Goal: Information Seeking & Learning: Learn about a topic

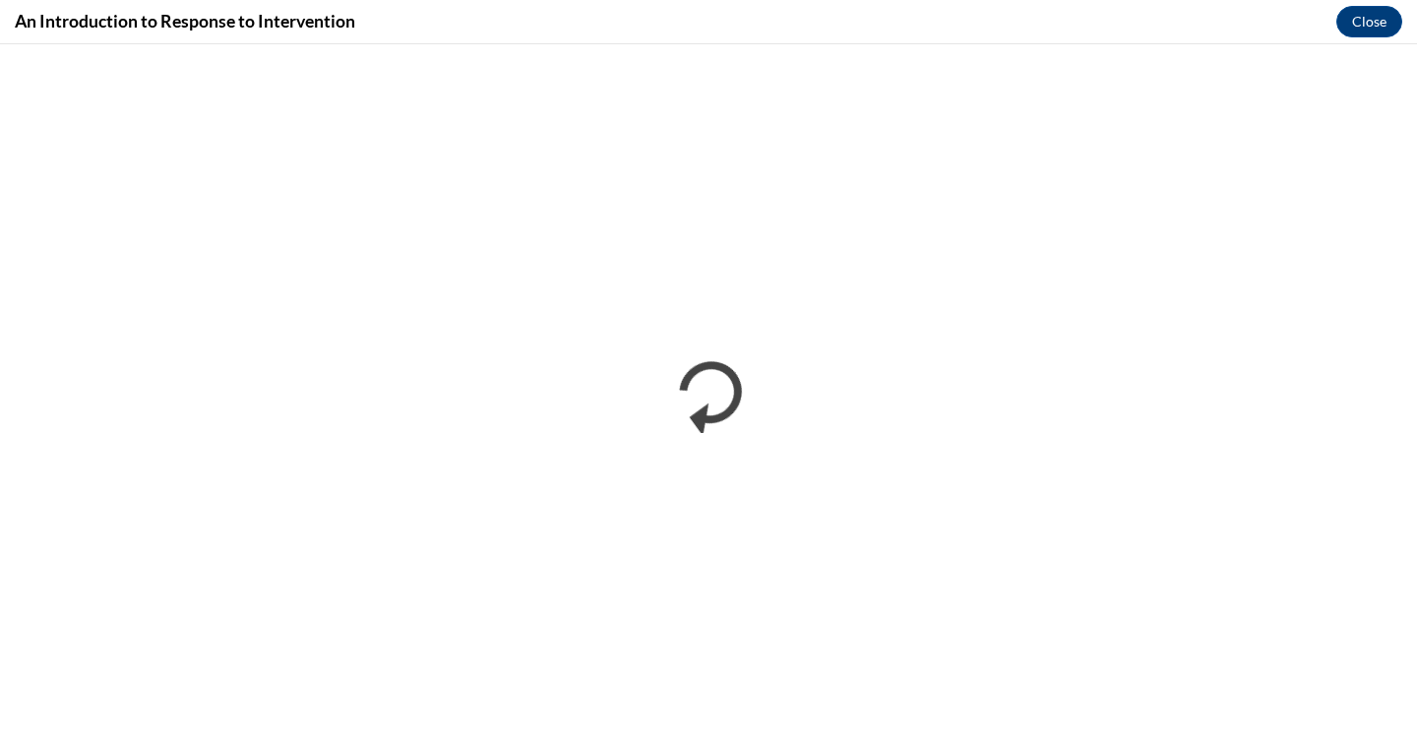
scroll to position [387, 0]
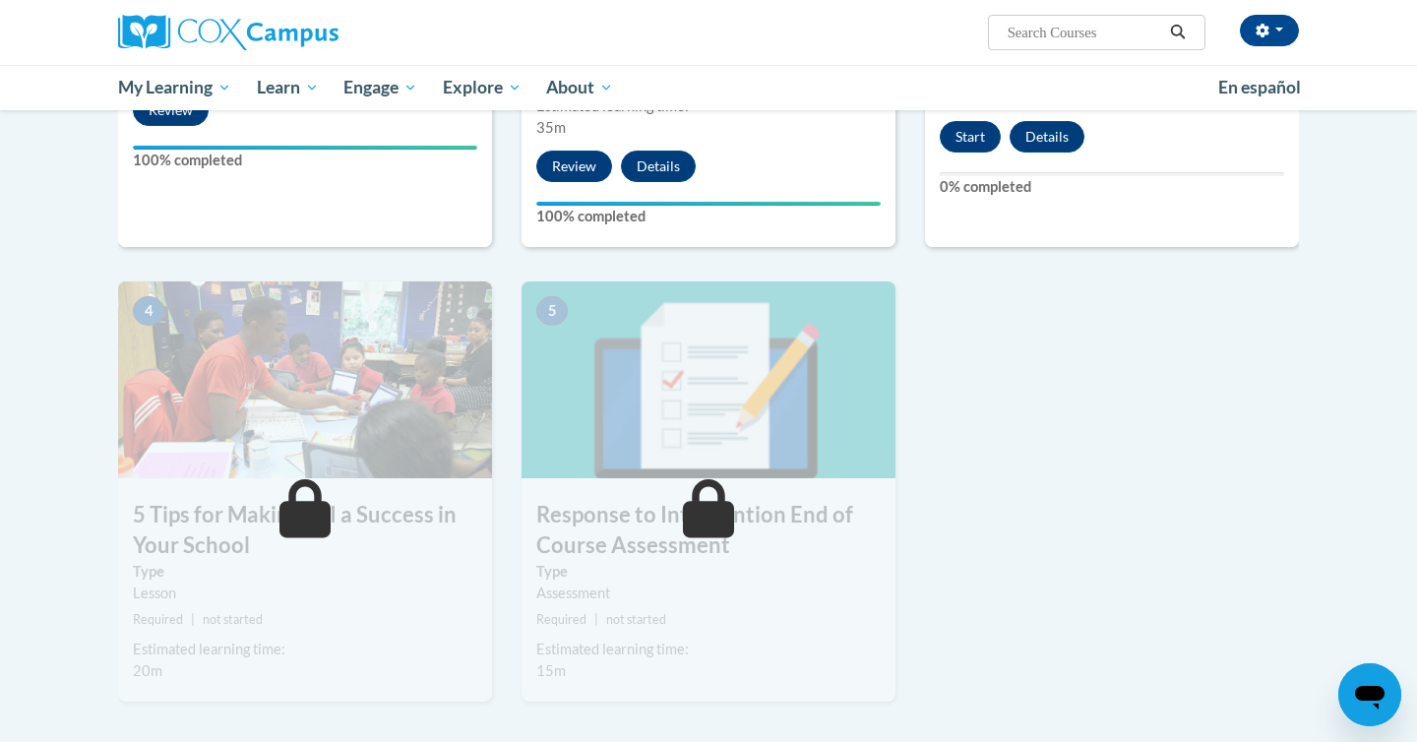
scroll to position [807, 0]
